Goal: Task Accomplishment & Management: Manage account settings

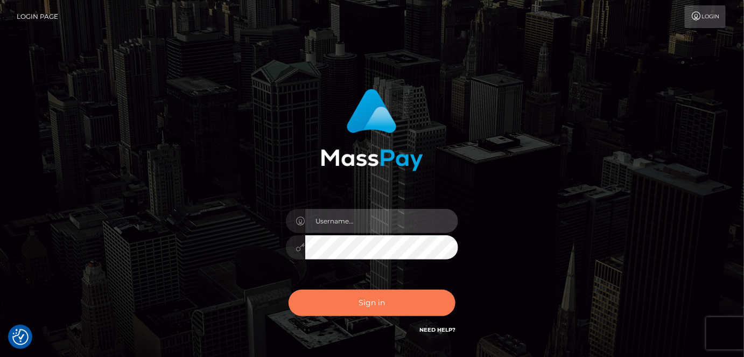
type input "pk.es"
click at [375, 305] on button "Sign in" at bounding box center [372, 303] width 167 height 26
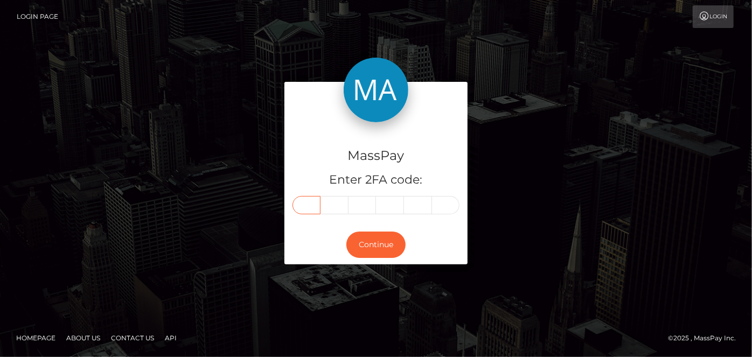
click at [302, 213] on input "text" at bounding box center [306, 205] width 28 height 18
paste input "4"
type input "4"
type input "2"
type input "5"
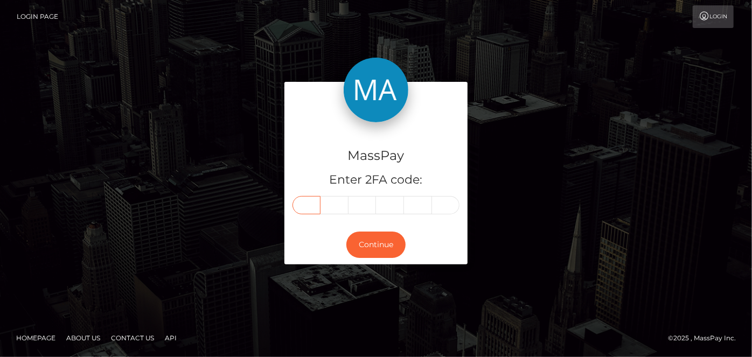
type input "7"
type input "4"
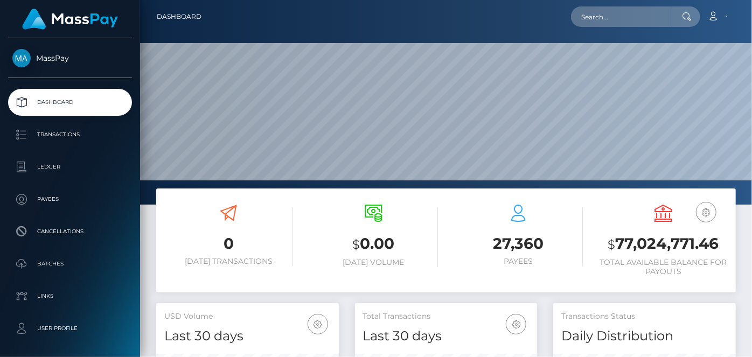
scroll to position [191, 182]
